Goal: Task Accomplishment & Management: Use online tool/utility

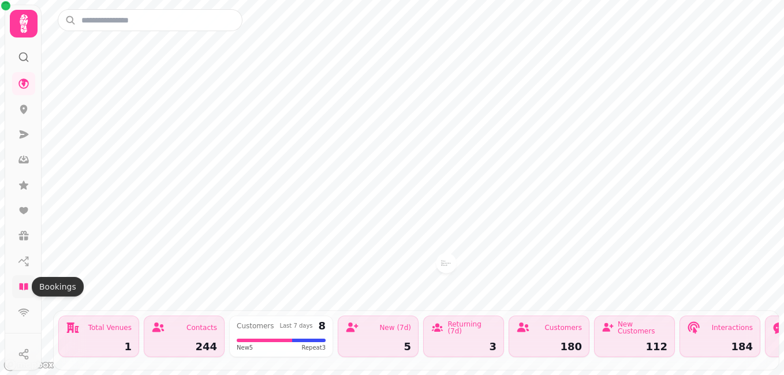
click at [24, 282] on icon at bounding box center [24, 287] width 12 height 12
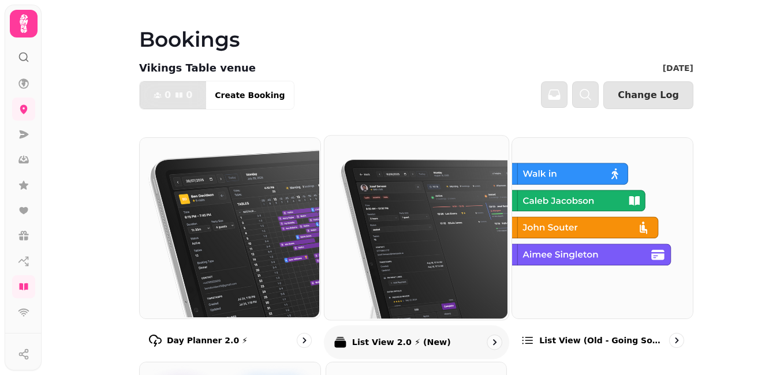
click at [461, 251] on img at bounding box center [415, 227] width 184 height 184
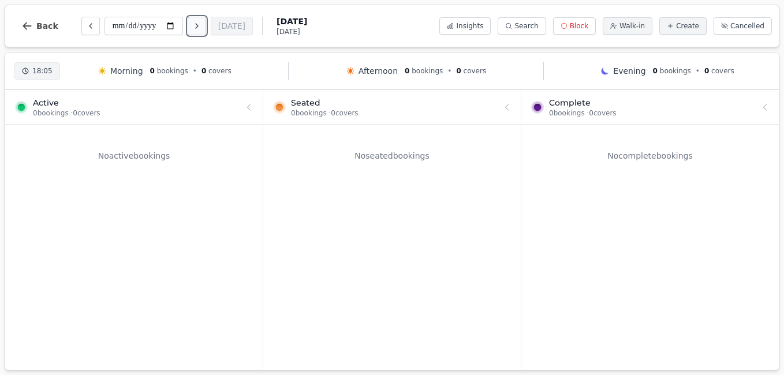
click at [195, 23] on icon "Next day" at bounding box center [196, 25] width 9 height 9
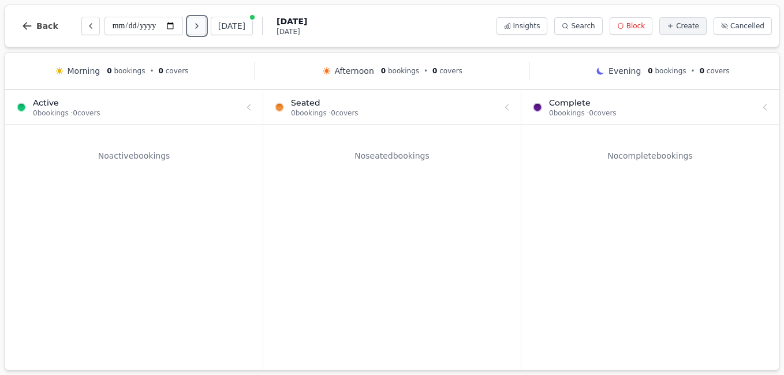
click at [195, 23] on icon "Next day" at bounding box center [196, 25] width 9 height 9
click at [199, 35] on div "**********" at bounding box center [159, 26] width 295 height 28
click at [199, 23] on icon "Next day" at bounding box center [196, 25] width 9 height 9
type input "**********"
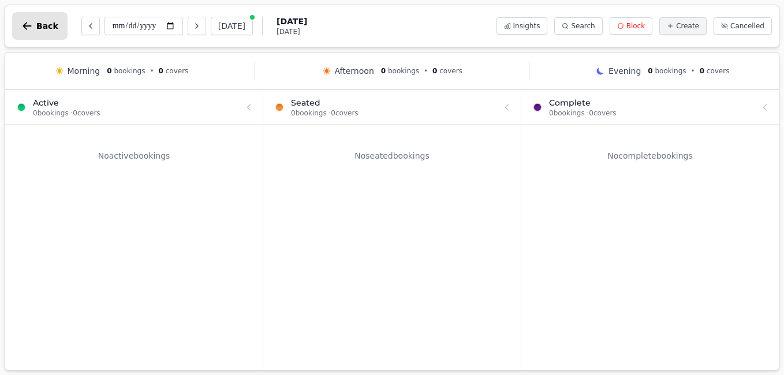
click at [42, 27] on span "Back" at bounding box center [47, 26] width 22 height 8
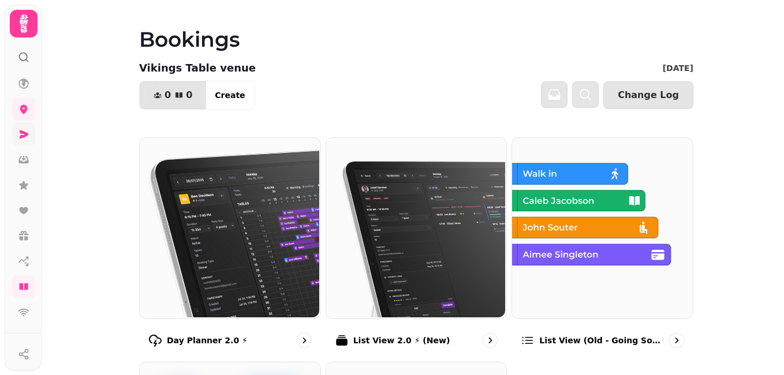
click at [23, 134] on icon at bounding box center [24, 134] width 9 height 8
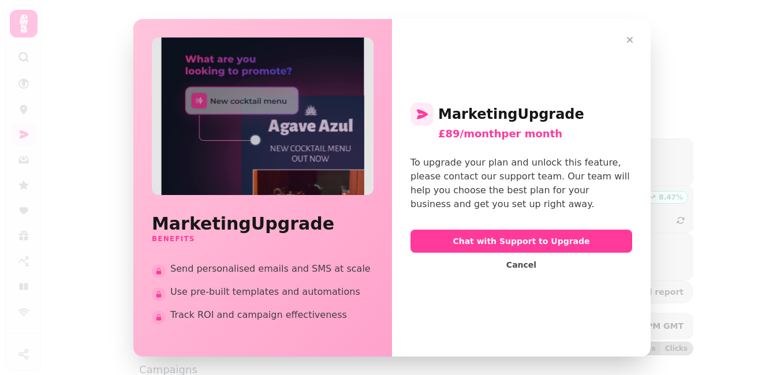
click at [100, 171] on div "Marketing Upgrade Benefits Send personalised emails and SMS at scale Use pre-bu…" at bounding box center [392, 187] width 784 height 375
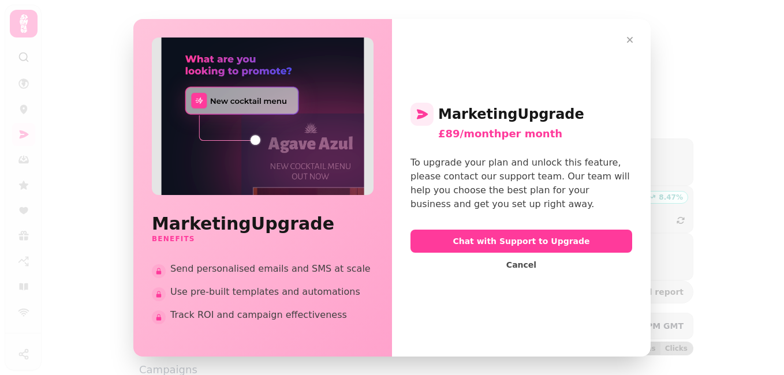
click at [527, 329] on div "Marketing Upgrade £89/month per month To upgrade your plan and unlock this feat…" at bounding box center [521, 188] width 259 height 338
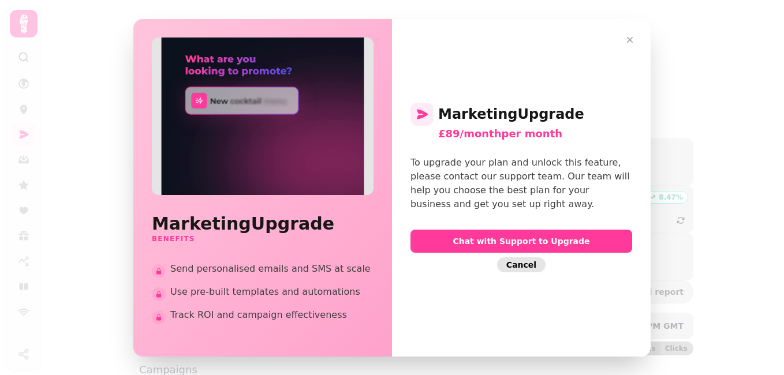
click at [522, 264] on span "Cancel" at bounding box center [521, 265] width 30 height 8
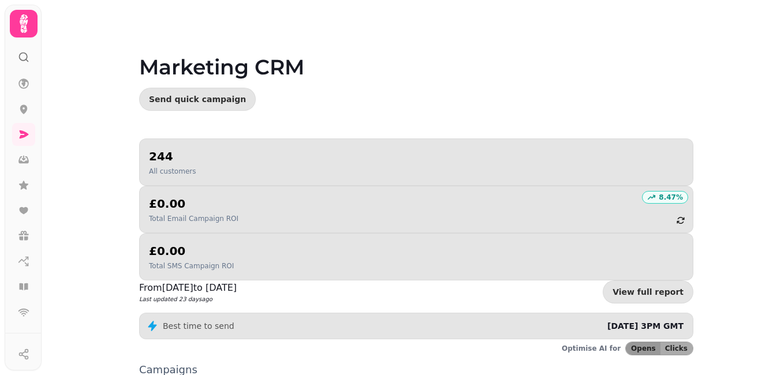
click at [549, 79] on div "Marketing CRM Send quick campaign" at bounding box center [416, 69] width 591 height 139
